Goal: Navigation & Orientation: Find specific page/section

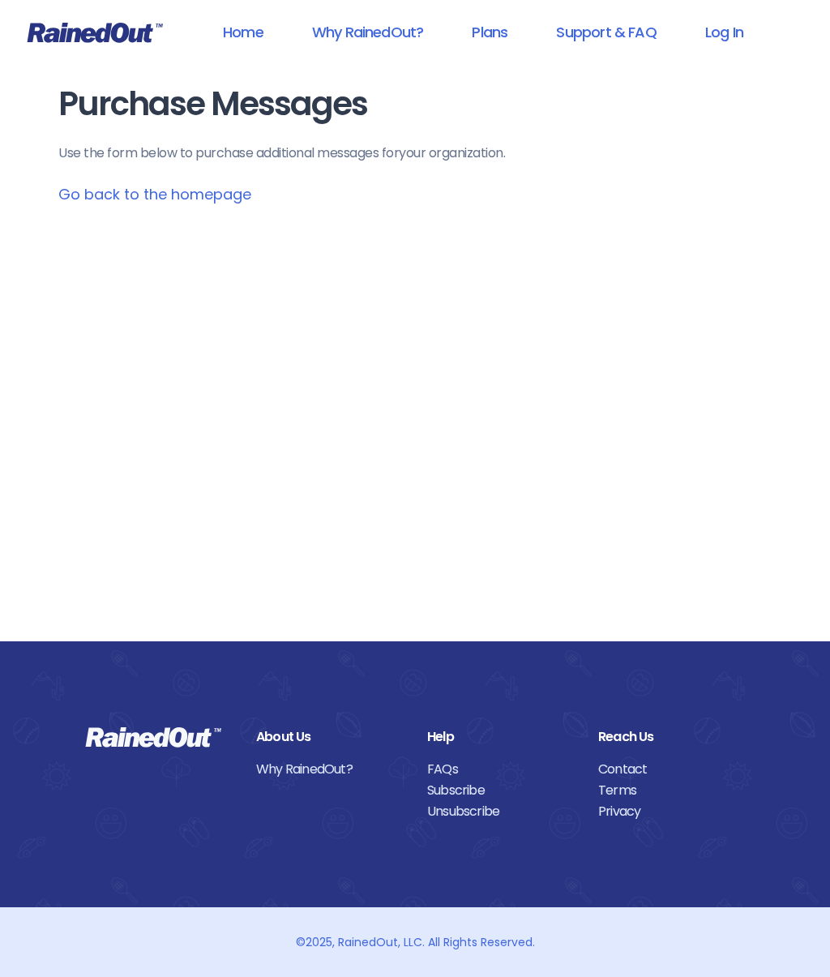
click at [730, 20] on link "Log In" at bounding box center [724, 32] width 80 height 36
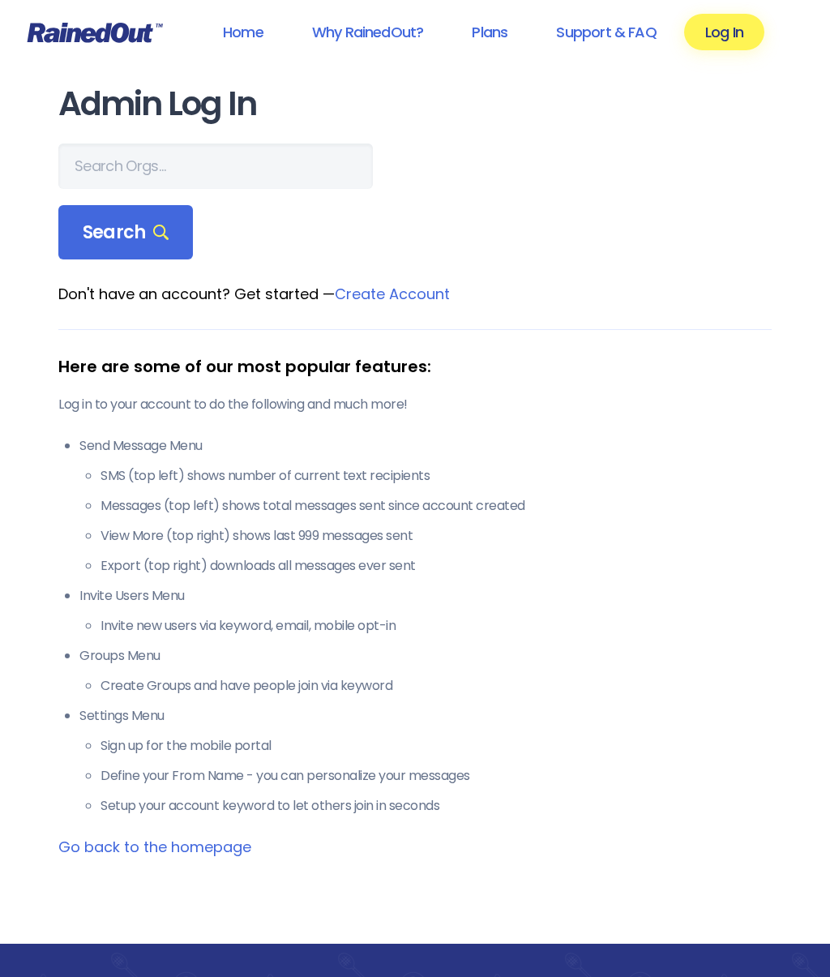
click at [408, 400] on p "Log in to your account to do the following and much more!" at bounding box center [414, 404] width 713 height 19
click at [292, 402] on p "Log in to your account to do the following and much more!" at bounding box center [414, 404] width 713 height 19
click at [738, 31] on link "Log In" at bounding box center [724, 32] width 80 height 36
click at [207, 848] on link "Go back to the homepage" at bounding box center [154, 846] width 193 height 20
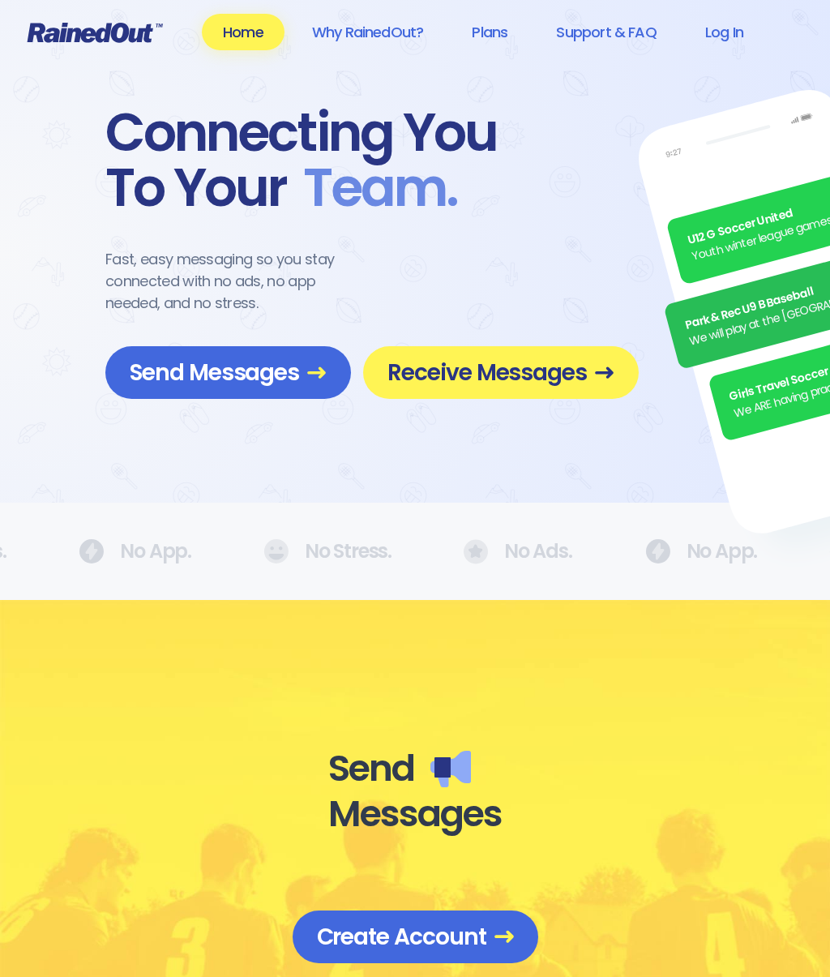
click at [579, 363] on span "Receive Messages" at bounding box center [500, 372] width 227 height 28
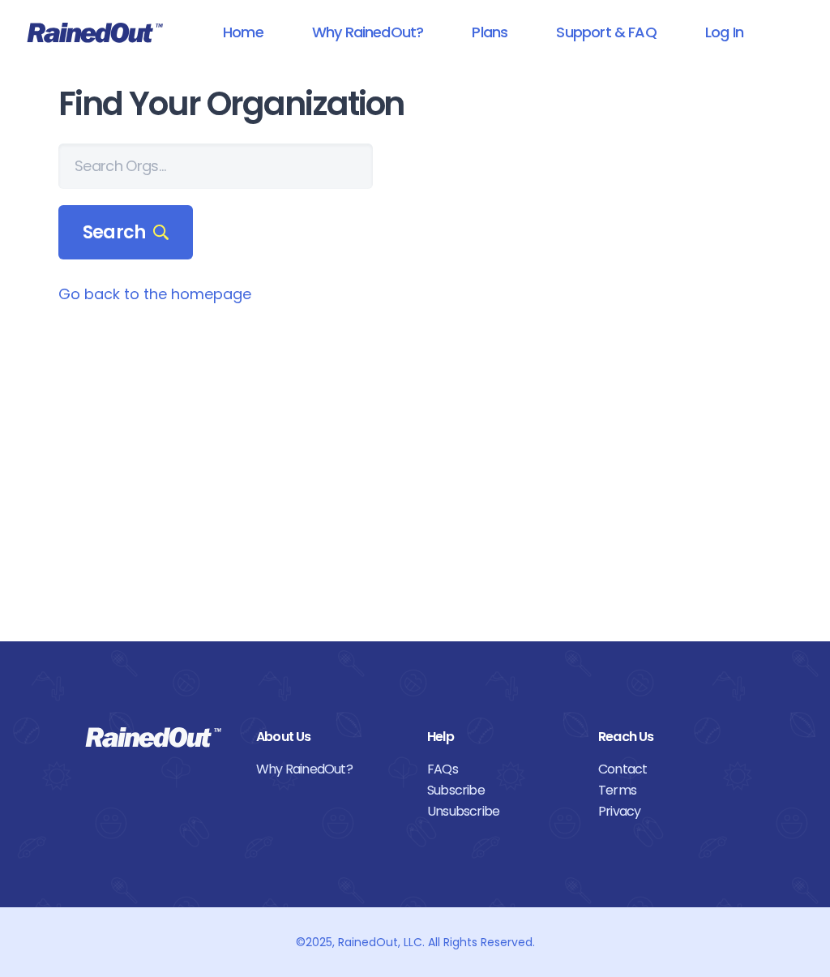
click at [727, 32] on link "Log In" at bounding box center [724, 32] width 80 height 36
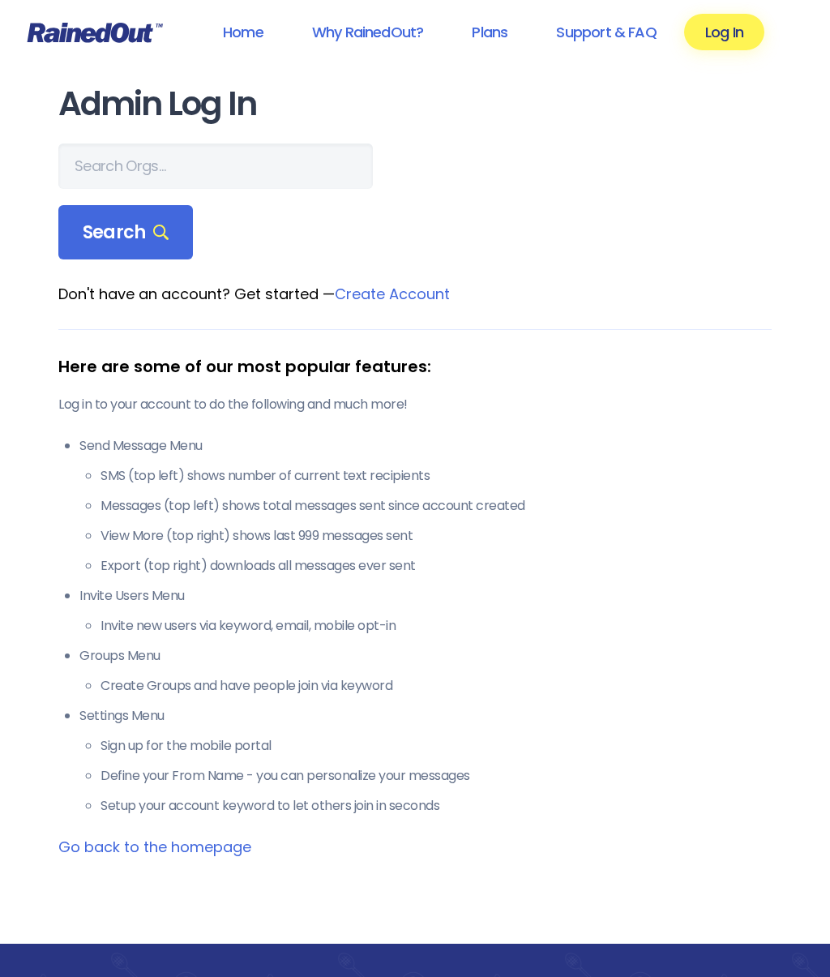
click at [153, 233] on icon at bounding box center [160, 231] width 15 height 15
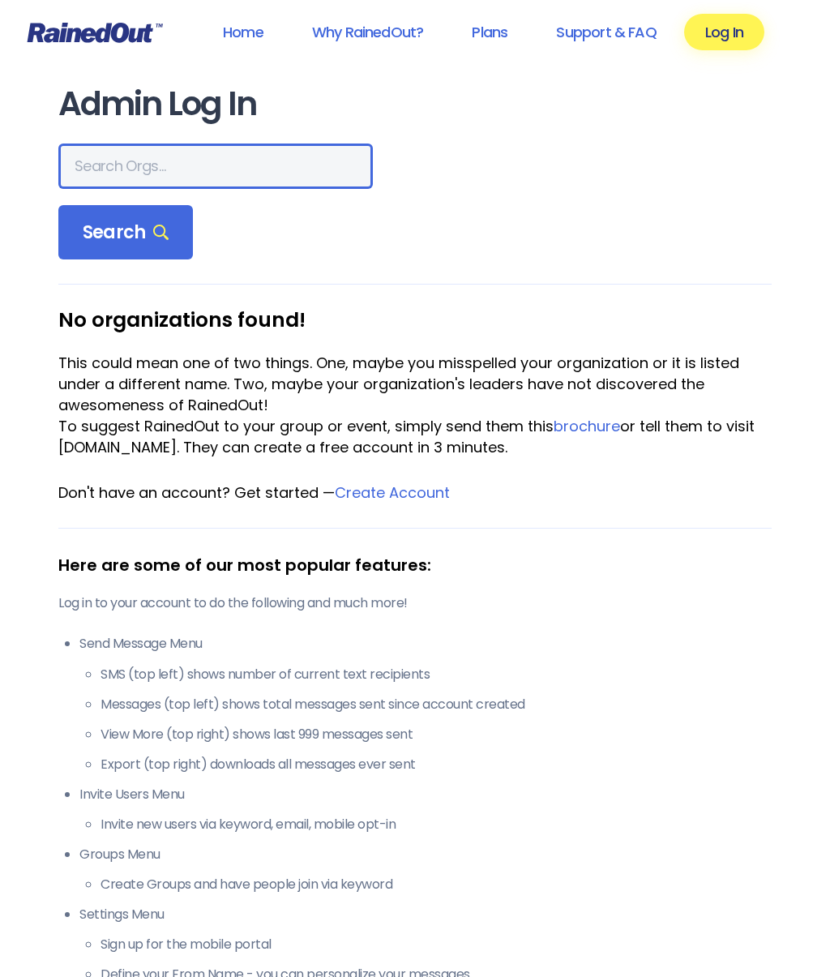
click at [208, 171] on input "text" at bounding box center [215, 165] width 314 height 45
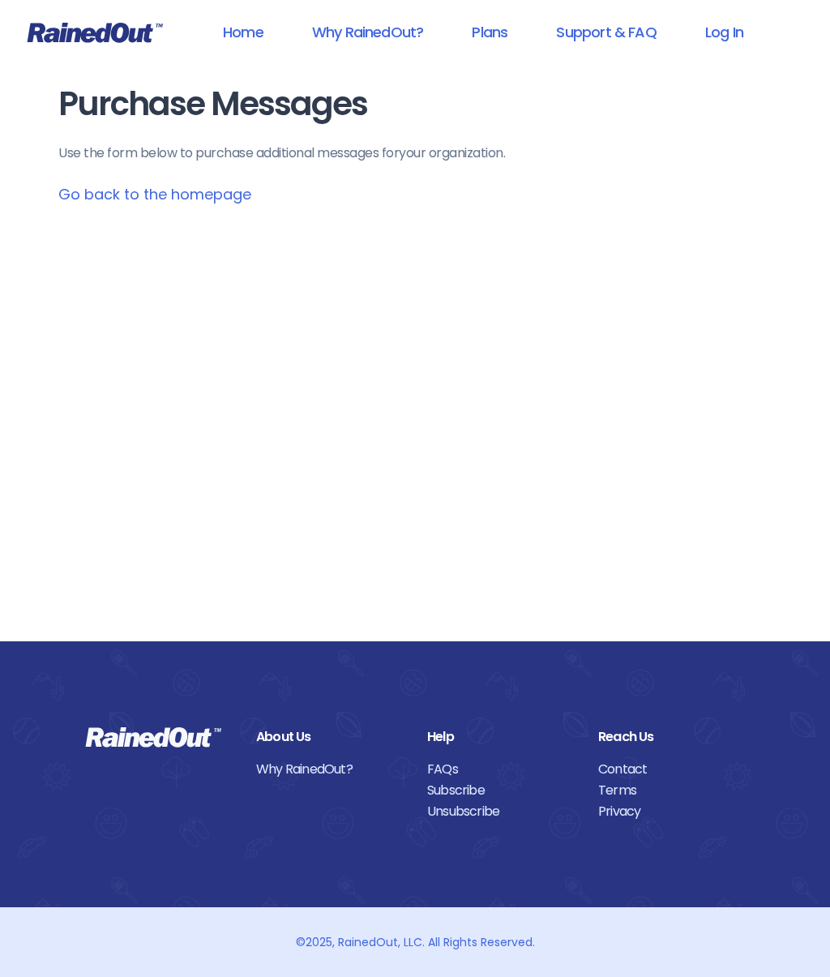
click at [728, 34] on link "Log In" at bounding box center [724, 32] width 80 height 36
